Goal: Transaction & Acquisition: Purchase product/service

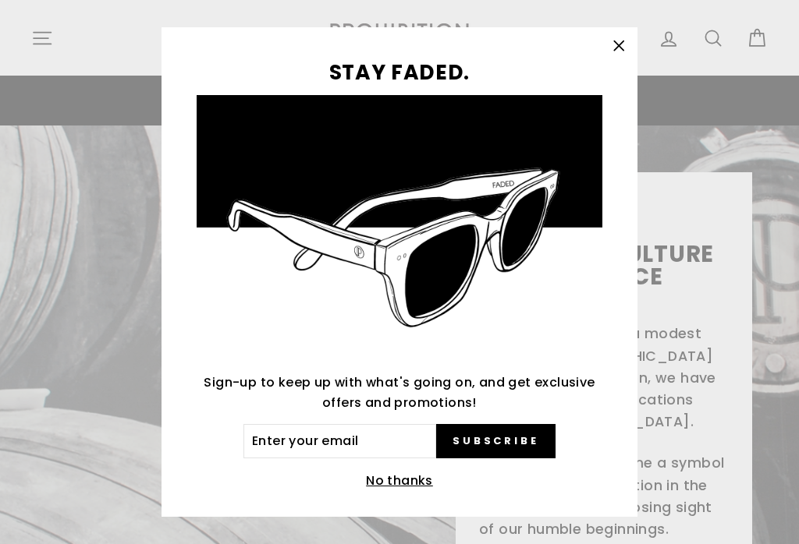
click at [391, 484] on button "No thanks" at bounding box center [399, 481] width 76 height 22
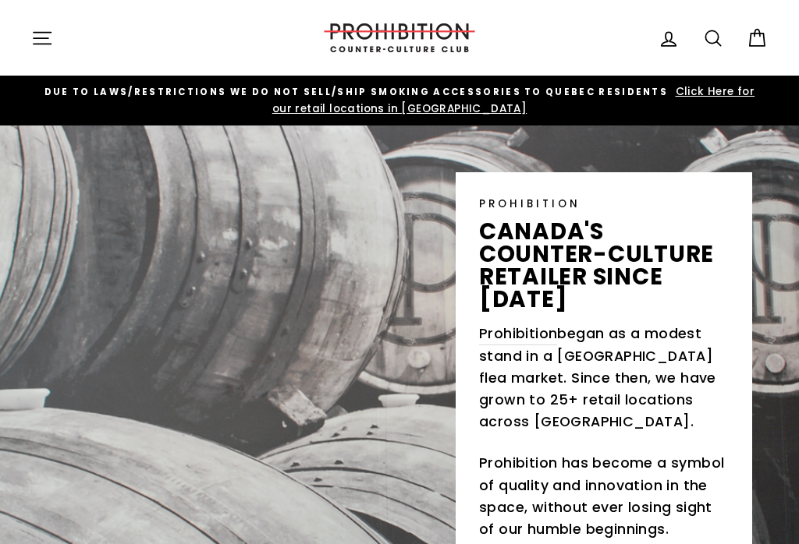
click at [667, 34] on icon at bounding box center [669, 39] width 22 height 22
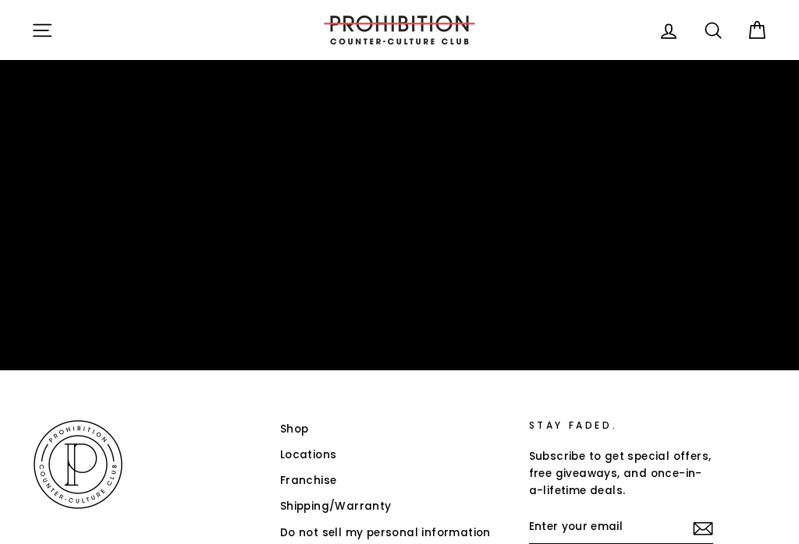
scroll to position [3210, 0]
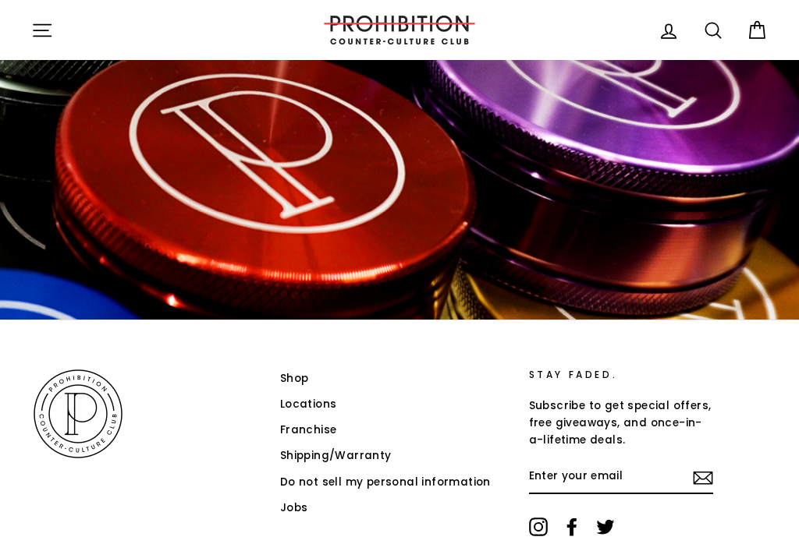
click at [41, 26] on icon "button" at bounding box center [42, 31] width 22 height 22
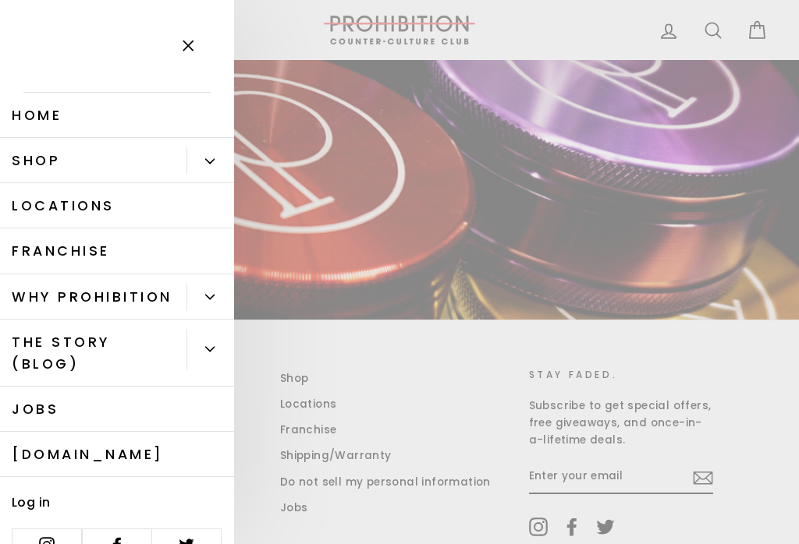
scroll to position [0, 0]
click at [55, 160] on link "Shop" at bounding box center [93, 160] width 186 height 45
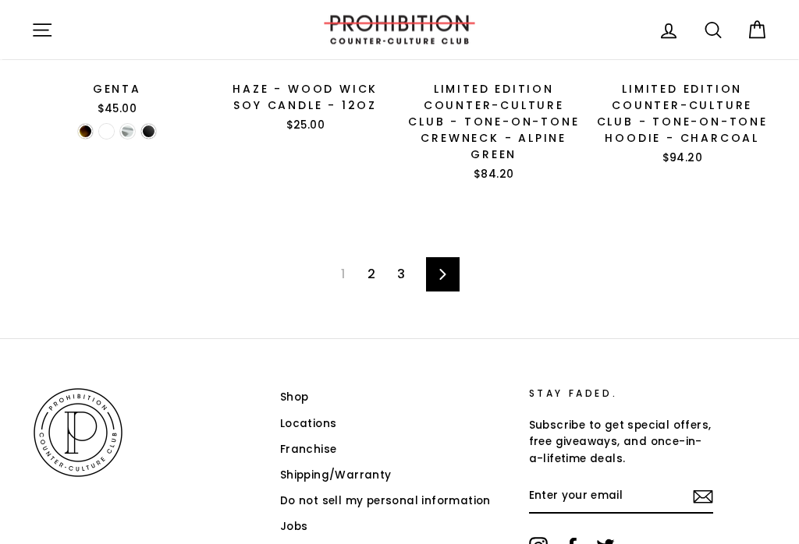
scroll to position [2165, 0]
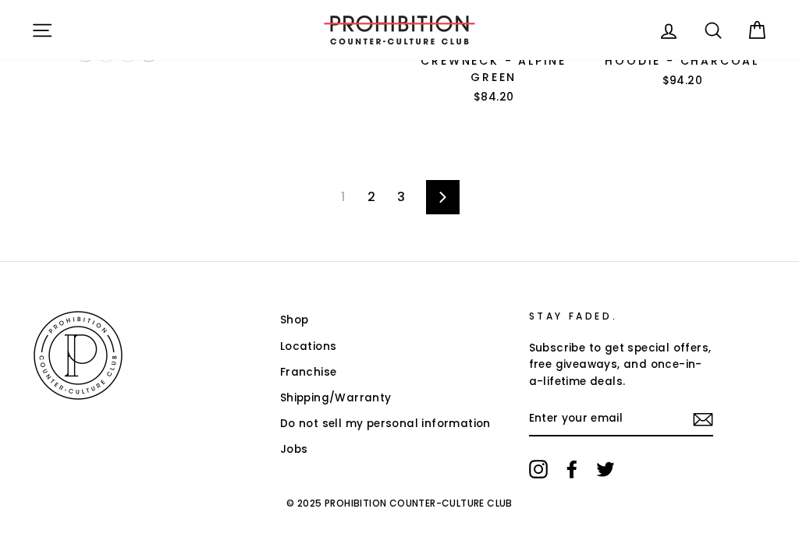
click at [445, 192] on link "Next" at bounding box center [443, 197] width 34 height 34
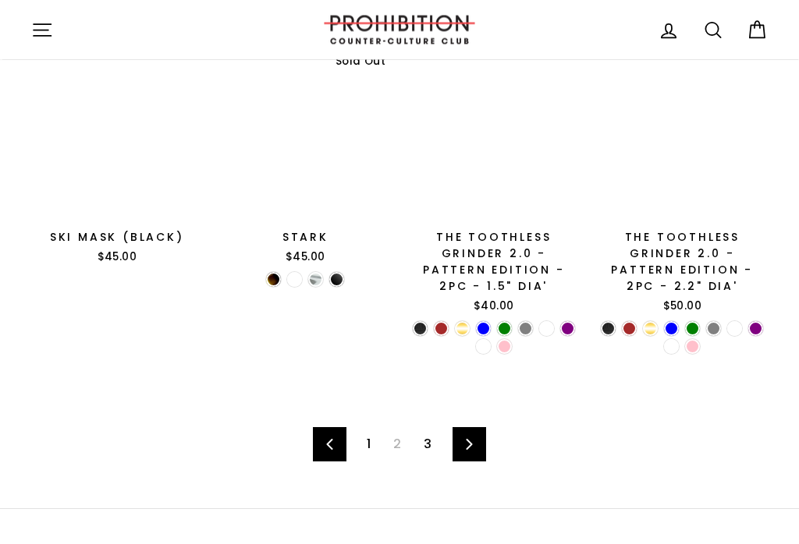
scroll to position [1981, 0]
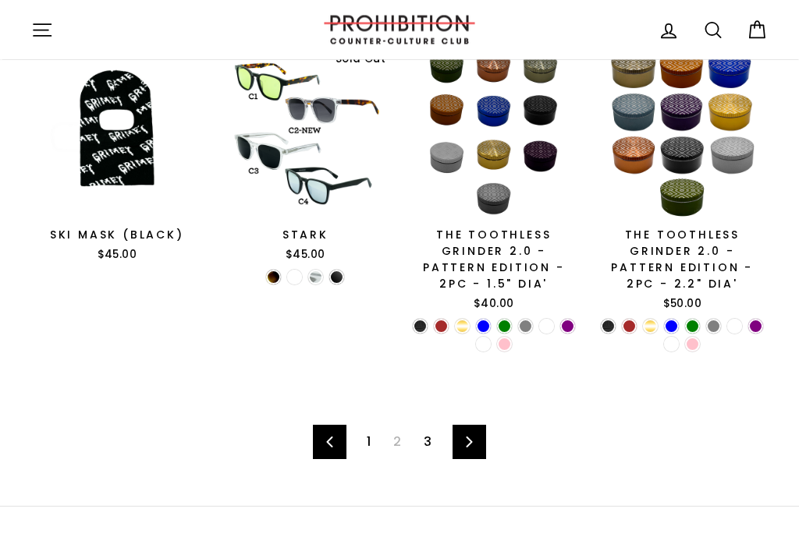
click at [484, 437] on link "Next" at bounding box center [469, 443] width 34 height 34
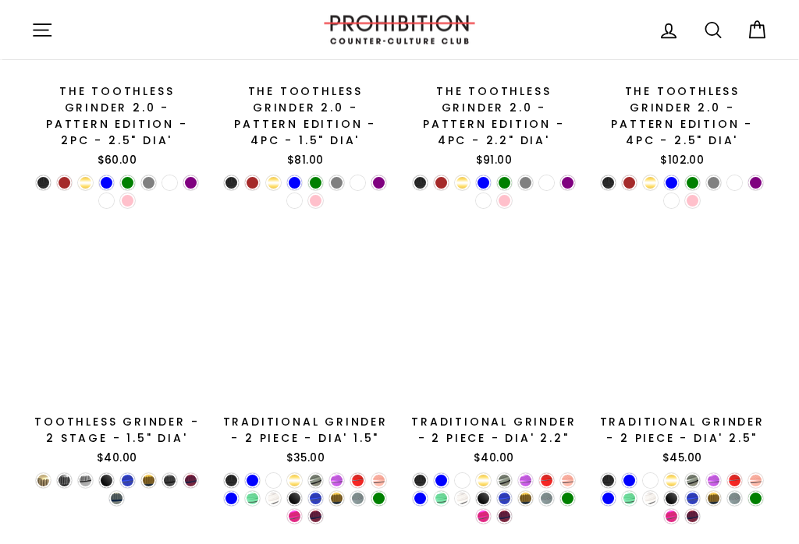
scroll to position [354, 0]
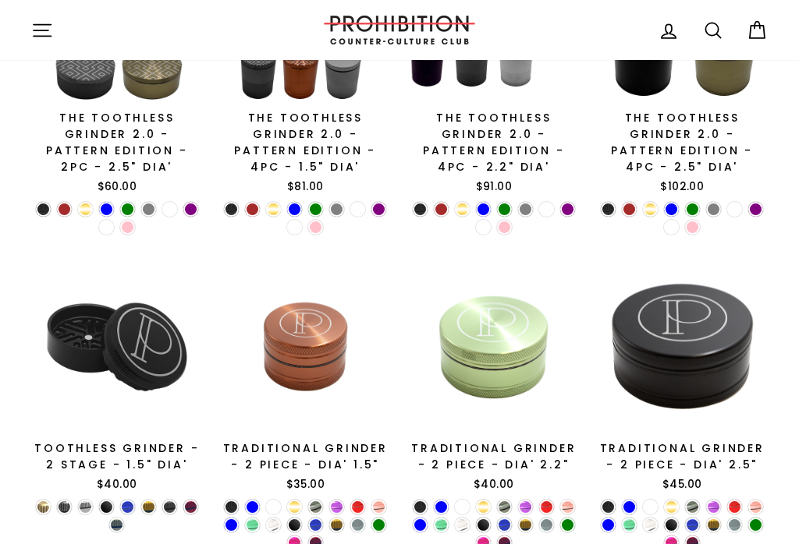
click at [41, 33] on icon "button" at bounding box center [42, 31] width 22 height 22
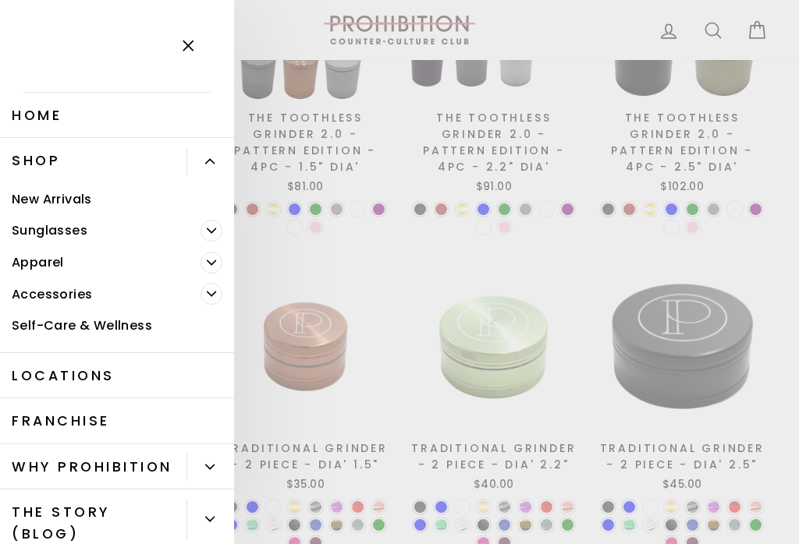
click at [45, 299] on link "Accessories" at bounding box center [100, 294] width 200 height 32
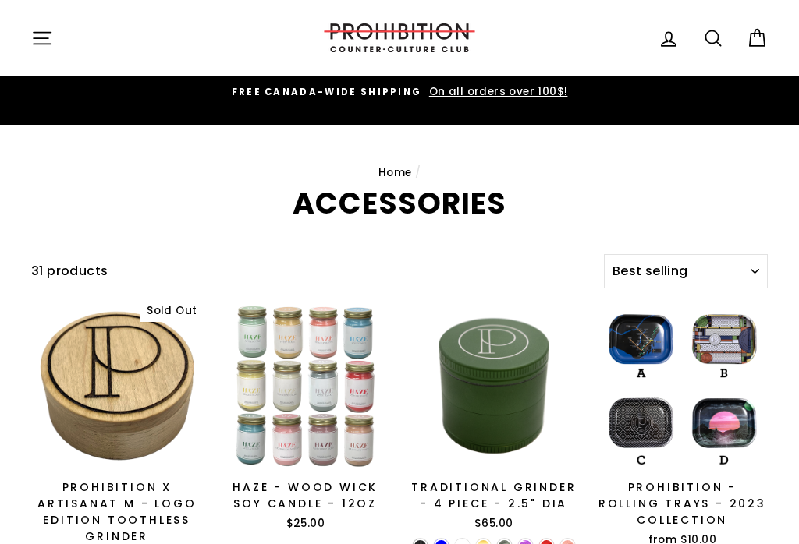
select select "best-selling"
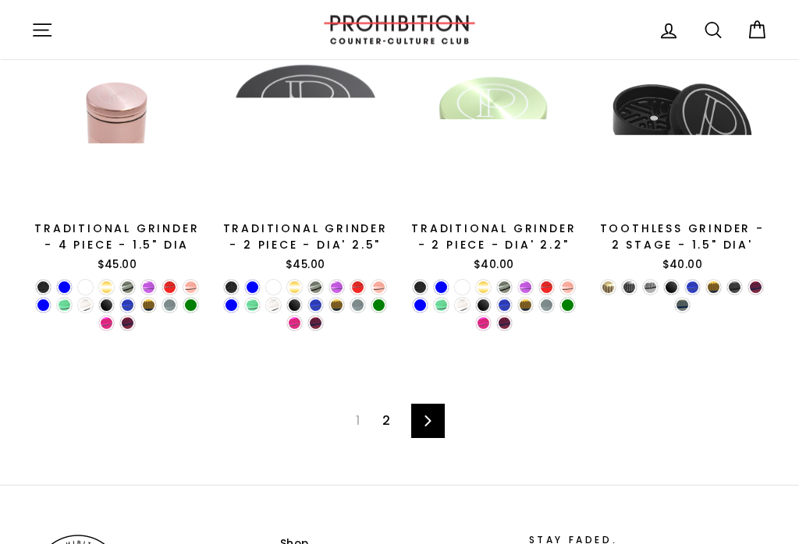
scroll to position [2119, 0]
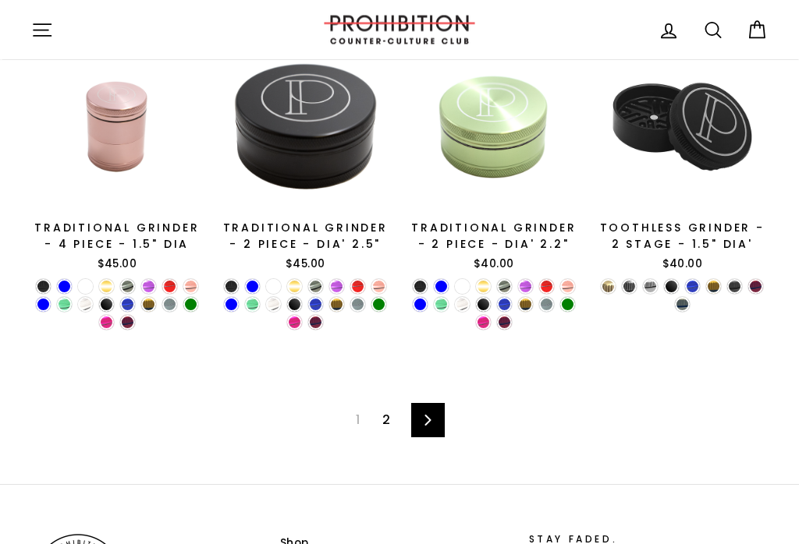
click at [423, 416] on icon at bounding box center [428, 421] width 10 height 11
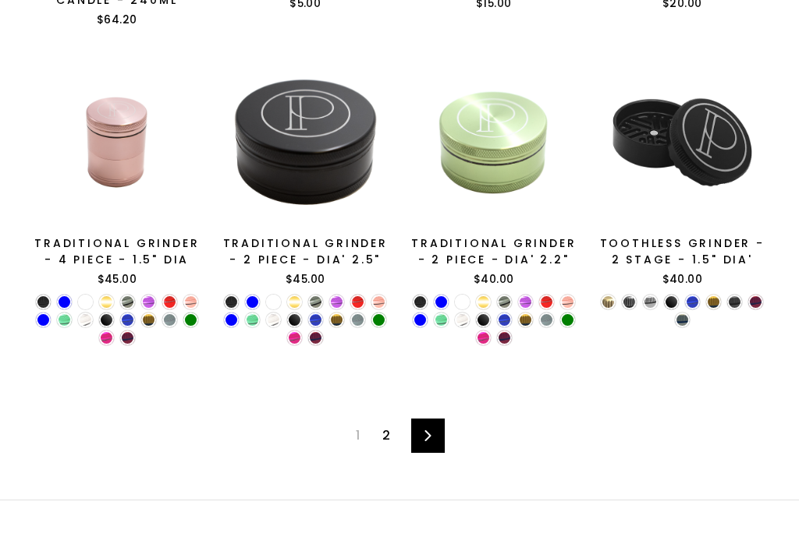
scroll to position [2144, 0]
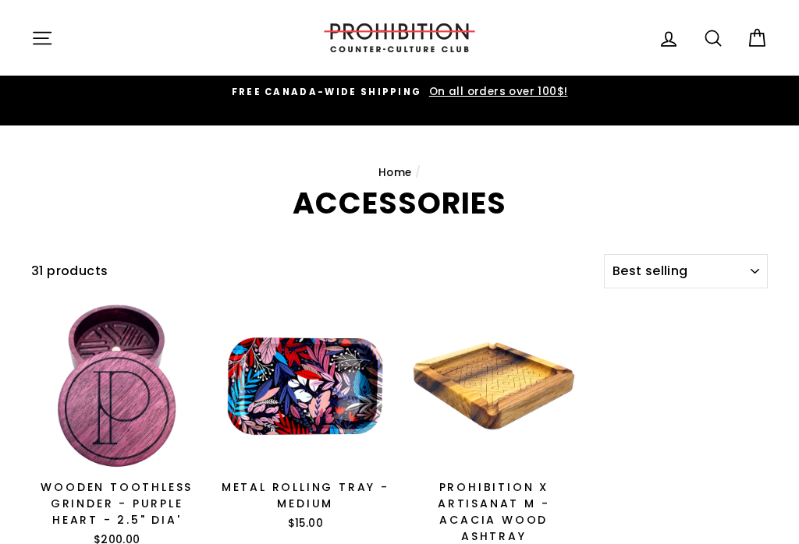
select select "best-selling"
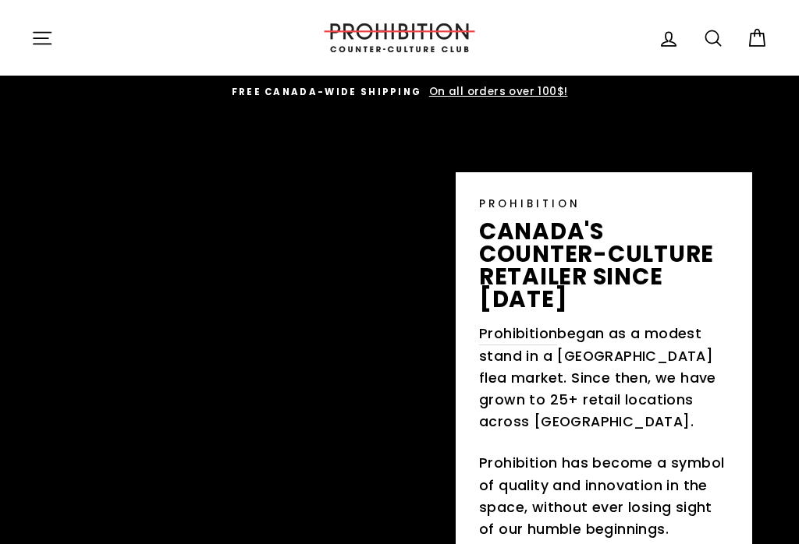
scroll to position [3233, 0]
